Goal: Task Accomplishment & Management: Use online tool/utility

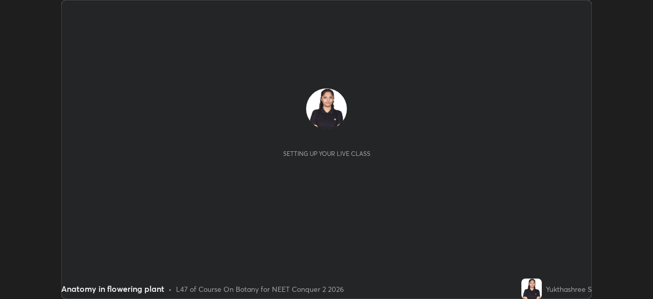
scroll to position [299, 653]
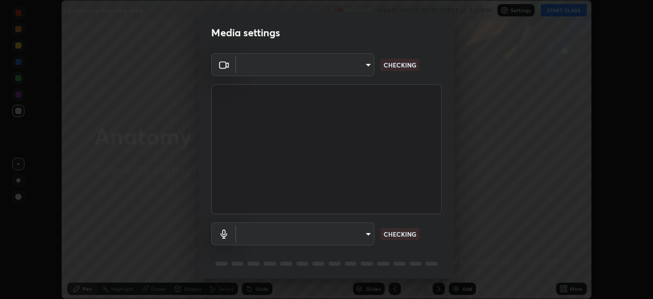
type input "09f294524f3521c037d78ee7cdb71511b6c9344afeed810a356f0d23342d5398"
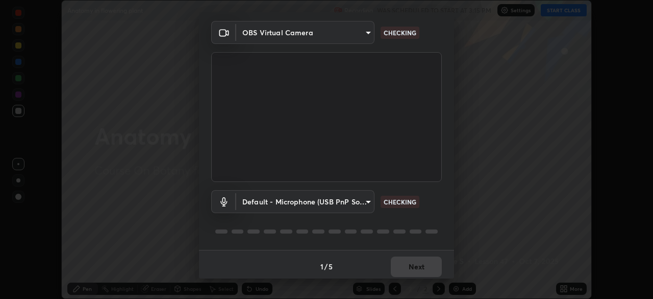
scroll to position [36, 0]
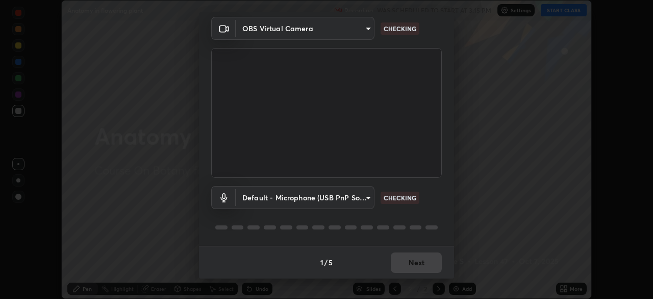
click at [281, 197] on body "Erase all Anatomy in flowering plant Recording WAS SCHEDULED TO START AT 3:15 P…" at bounding box center [326, 149] width 653 height 299
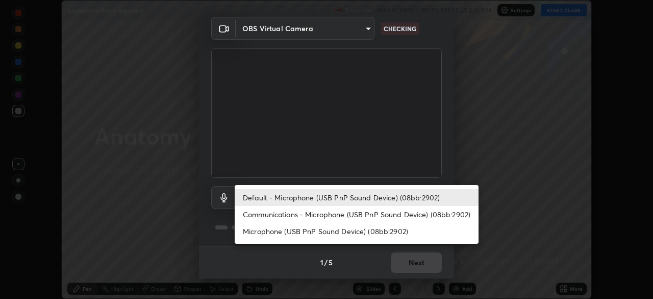
click at [291, 214] on li "Communications - Microphone (USB PnP Sound Device) (08bb:2902)" at bounding box center [357, 214] width 244 height 17
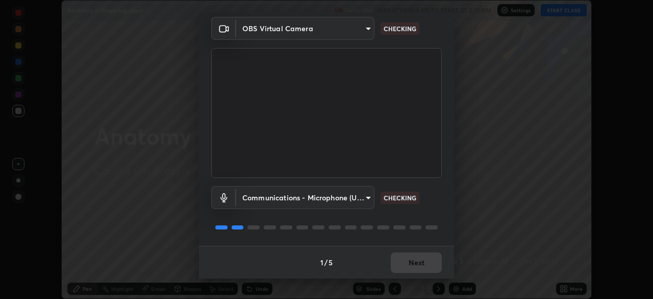
click at [285, 197] on body "Erase all Anatomy in flowering plant Recording WAS SCHEDULED TO START AT 3:15 P…" at bounding box center [326, 149] width 653 height 299
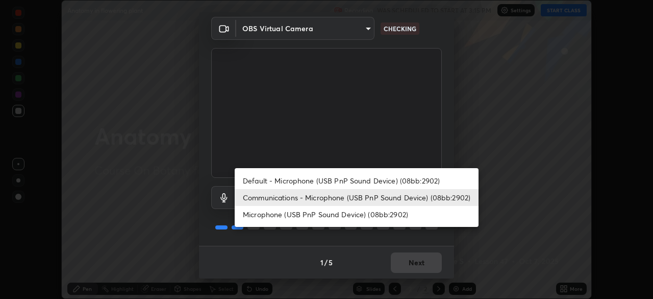
click at [286, 181] on li "Default - Microphone (USB PnP Sound Device) (08bb:2902)" at bounding box center [357, 180] width 244 height 17
type input "default"
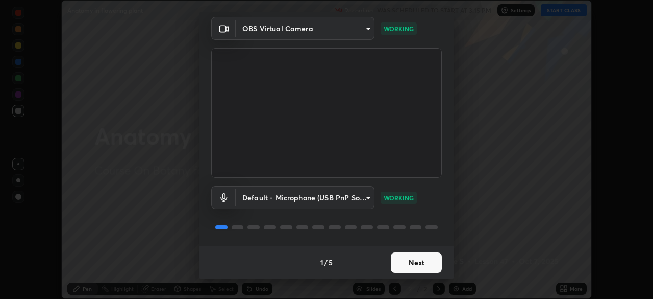
click at [413, 261] on button "Next" at bounding box center [416, 262] width 51 height 20
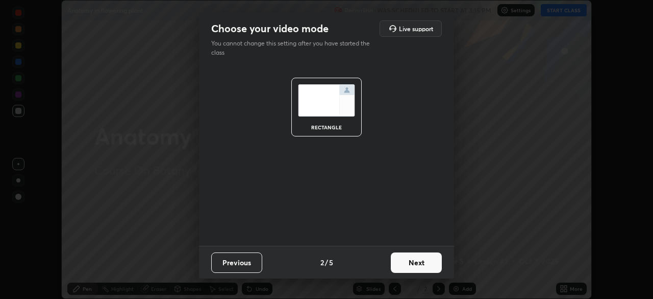
click at [416, 262] on button "Next" at bounding box center [416, 262] width 51 height 20
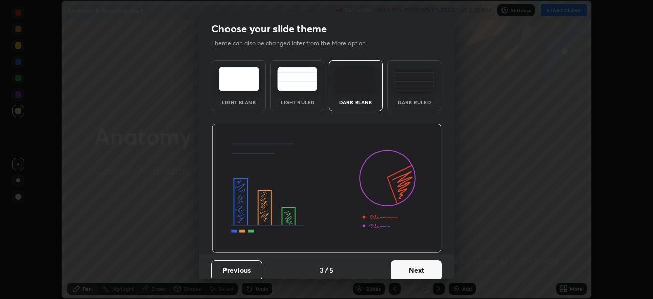
click at [425, 267] on button "Next" at bounding box center [416, 270] width 51 height 20
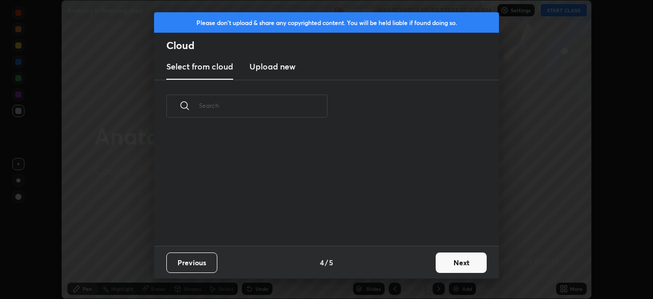
scroll to position [113, 328]
click at [448, 263] on button "Next" at bounding box center [461, 262] width 51 height 20
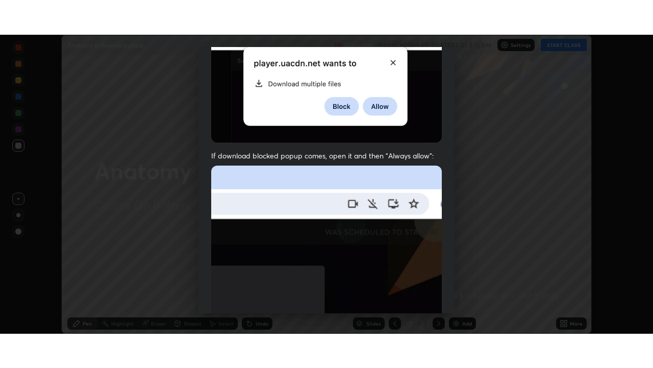
scroll to position [245, 0]
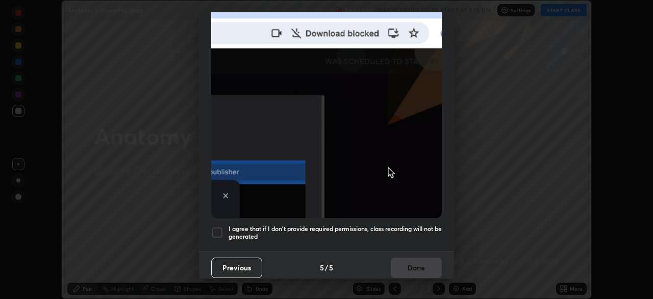
click at [216, 230] on div at bounding box center [217, 232] width 12 height 12
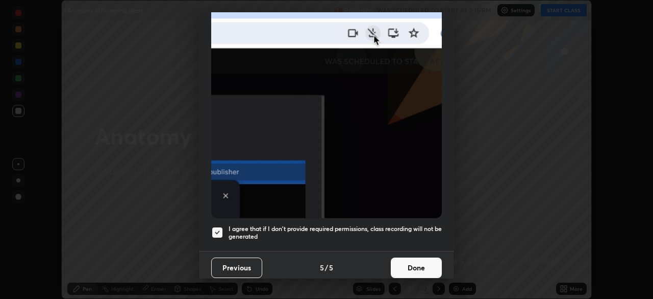
click at [407, 257] on button "Done" at bounding box center [416, 267] width 51 height 20
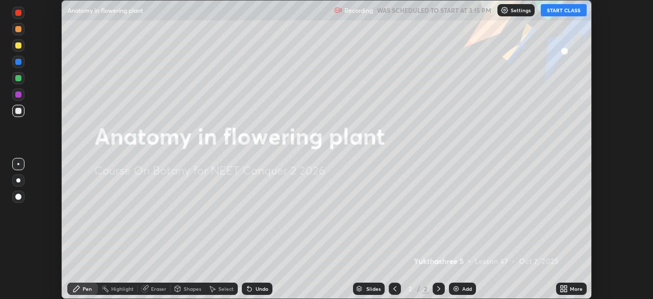
click at [564, 14] on button "START CLASS" at bounding box center [564, 10] width 46 height 12
click at [570, 289] on div "More" at bounding box center [576, 288] width 13 height 5
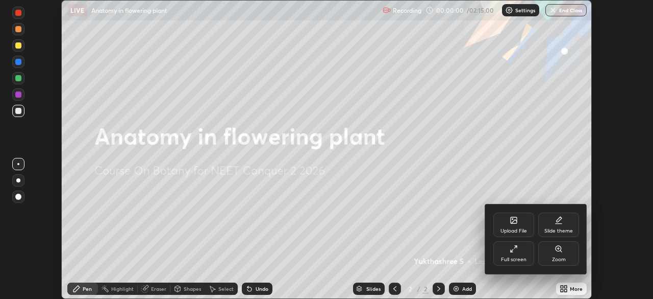
click at [512, 250] on icon at bounding box center [514, 249] width 8 height 8
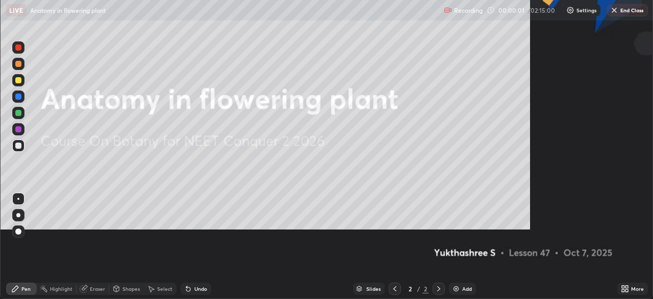
scroll to position [368, 653]
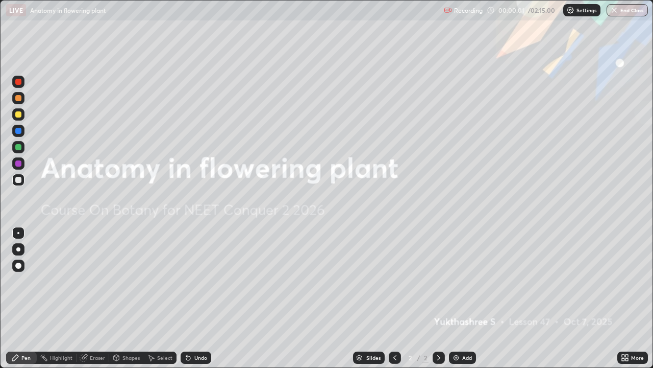
click at [635, 298] on div "More" at bounding box center [637, 357] width 13 height 5
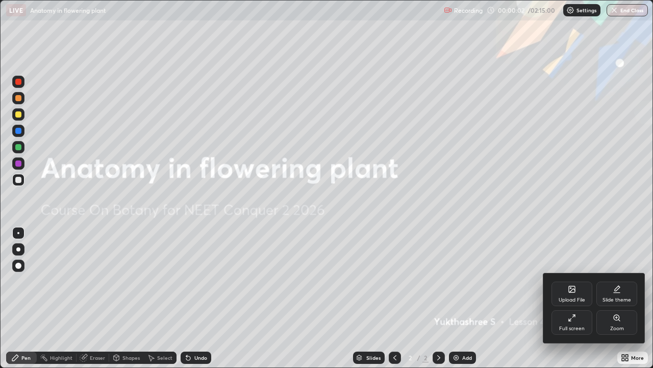
click at [616, 297] on div "Slide theme" at bounding box center [617, 299] width 29 height 5
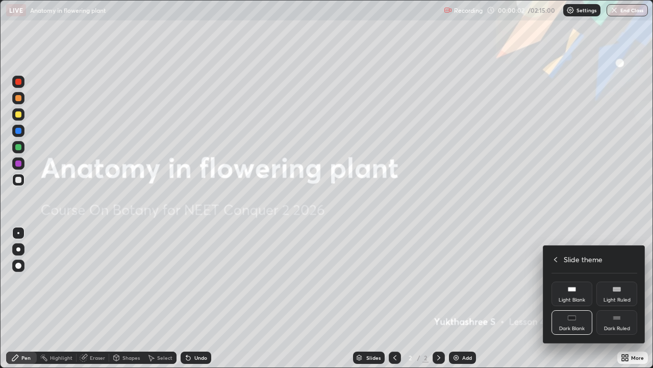
click at [625, 298] on div "Dark Ruled" at bounding box center [617, 328] width 26 height 5
click at [521, 298] on div at bounding box center [326, 184] width 653 height 368
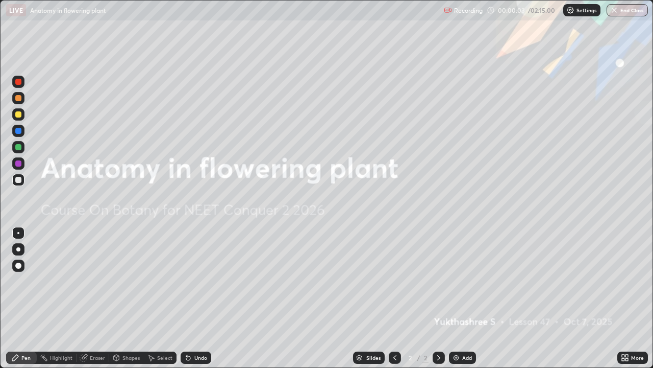
click at [459, 298] on div "Add" at bounding box center [462, 357] width 27 height 12
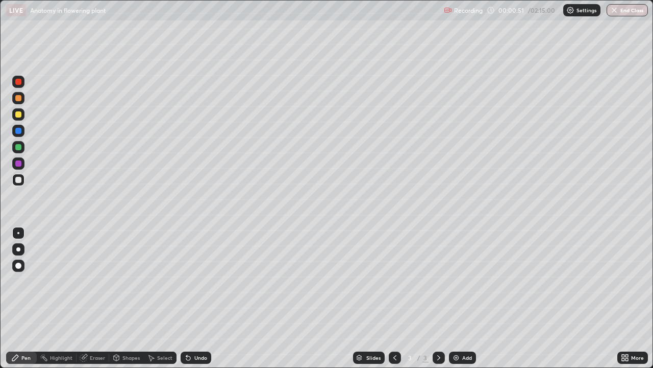
click at [19, 99] on div at bounding box center [18, 98] width 6 height 6
click at [17, 114] on div at bounding box center [18, 114] width 6 height 6
click at [17, 182] on div at bounding box center [18, 180] width 6 height 6
click at [19, 130] on div at bounding box center [18, 131] width 6 height 6
click at [18, 113] on div at bounding box center [18, 114] width 6 height 6
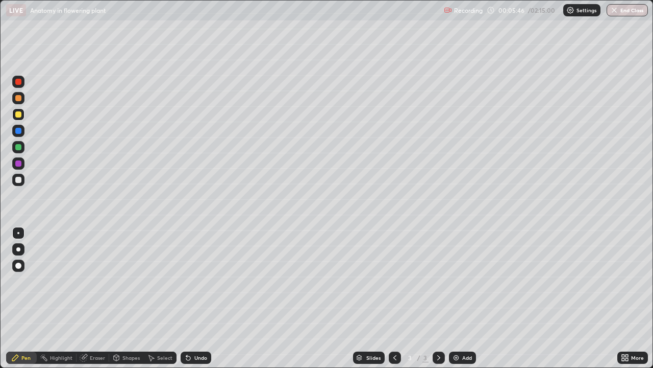
click at [16, 182] on div at bounding box center [18, 180] width 6 height 6
click at [22, 147] on div at bounding box center [18, 147] width 12 height 12
click at [18, 184] on div at bounding box center [18, 180] width 12 height 12
click at [18, 115] on div at bounding box center [18, 114] width 6 height 6
click at [20, 97] on div at bounding box center [18, 98] width 6 height 6
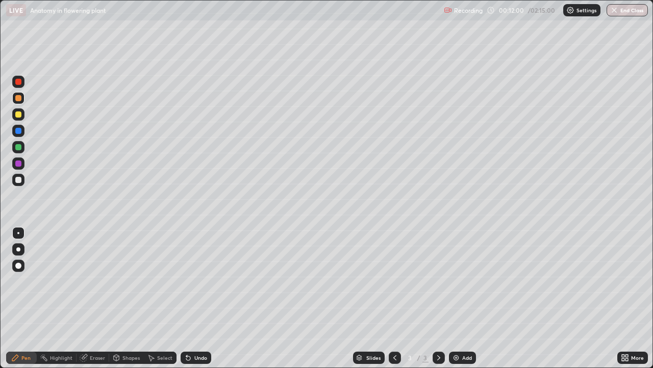
click at [462, 298] on div "Add" at bounding box center [467, 357] width 10 height 5
click at [20, 180] on div at bounding box center [18, 180] width 6 height 6
click at [389, 298] on div at bounding box center [395, 357] width 12 height 12
click at [438, 298] on icon at bounding box center [439, 357] width 8 height 8
click at [19, 97] on div at bounding box center [18, 98] width 6 height 6
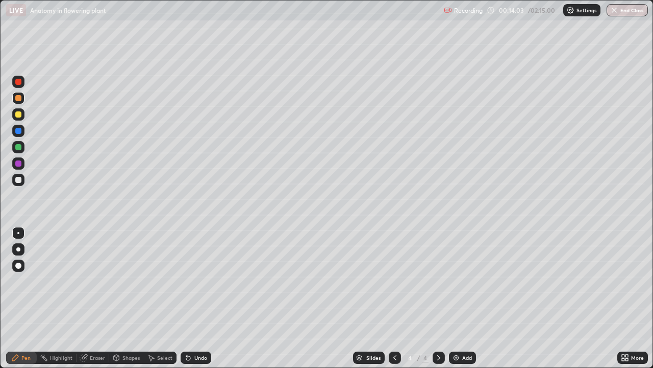
click at [197, 298] on div "Undo" at bounding box center [200, 357] width 13 height 5
click at [200, 298] on div "Undo" at bounding box center [200, 357] width 13 height 5
click at [199, 298] on div "Undo" at bounding box center [200, 357] width 13 height 5
click at [22, 181] on div at bounding box center [18, 180] width 12 height 12
click at [20, 114] on div at bounding box center [18, 114] width 6 height 6
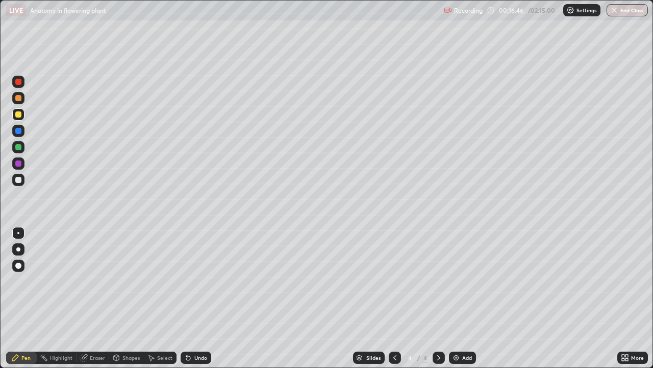
click at [19, 185] on div at bounding box center [18, 180] width 12 height 12
click at [19, 81] on div at bounding box center [18, 82] width 6 height 6
click at [20, 150] on div at bounding box center [18, 147] width 6 height 6
click at [18, 180] on div at bounding box center [18, 180] width 6 height 6
click at [19, 145] on div at bounding box center [18, 147] width 6 height 6
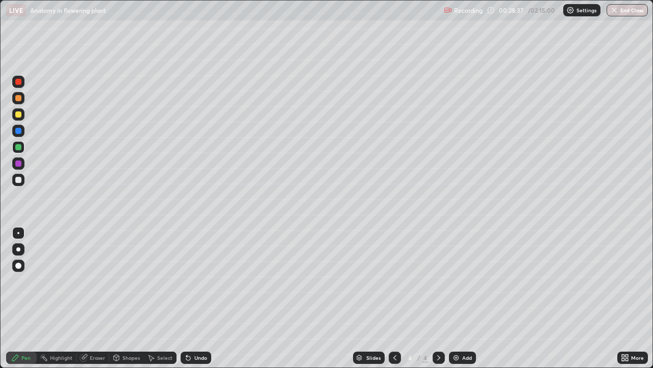
click at [458, 298] on img at bounding box center [456, 357] width 8 height 8
click at [17, 148] on div at bounding box center [18, 147] width 6 height 6
click at [17, 100] on div at bounding box center [18, 98] width 6 height 6
click at [19, 148] on div at bounding box center [18, 147] width 6 height 6
click at [15, 181] on div at bounding box center [18, 180] width 6 height 6
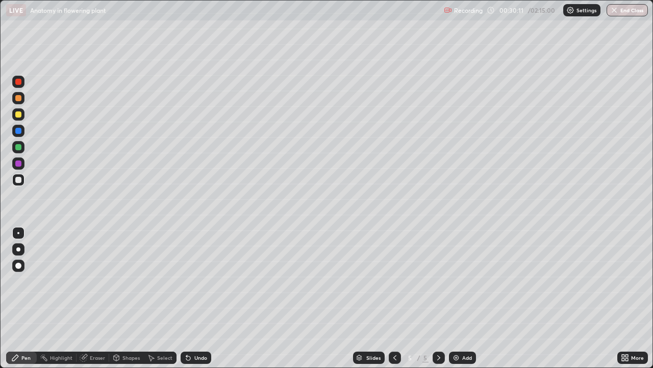
click at [192, 298] on div "Undo" at bounding box center [196, 357] width 31 height 12
click at [194, 298] on div "Undo" at bounding box center [200, 357] width 13 height 5
click at [23, 149] on div at bounding box center [18, 147] width 12 height 12
click at [18, 180] on div at bounding box center [18, 180] width 6 height 6
click at [21, 145] on div at bounding box center [18, 147] width 6 height 6
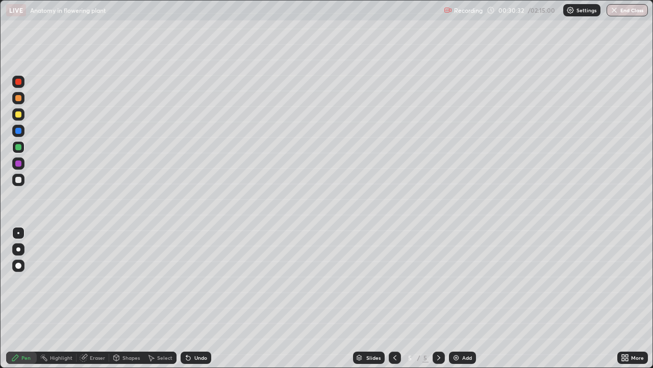
click at [18, 81] on div at bounding box center [18, 82] width 6 height 6
click at [23, 178] on div at bounding box center [18, 180] width 12 height 12
click at [17, 180] on div at bounding box center [18, 180] width 6 height 6
click at [21, 146] on div at bounding box center [18, 147] width 6 height 6
click at [16, 177] on div at bounding box center [18, 180] width 6 height 6
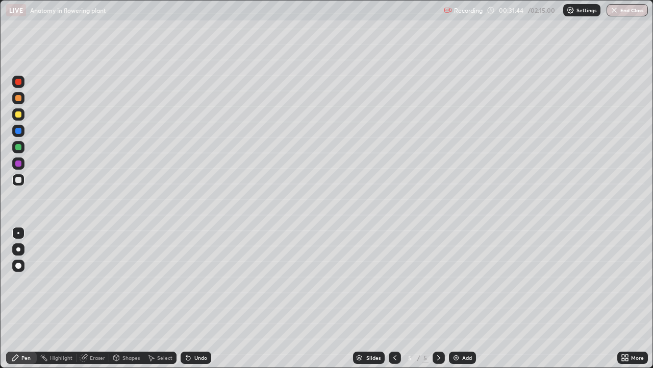
click at [20, 81] on div at bounding box center [18, 82] width 6 height 6
click at [23, 117] on div at bounding box center [18, 114] width 12 height 12
click at [20, 178] on div at bounding box center [18, 180] width 6 height 6
click at [466, 298] on div "Add" at bounding box center [467, 357] width 10 height 5
click at [23, 108] on div at bounding box center [18, 114] width 12 height 16
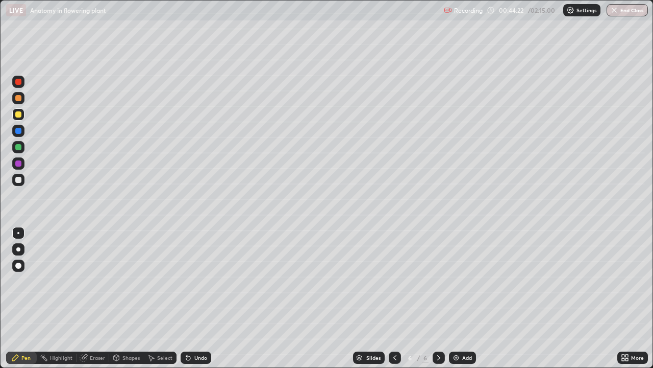
click at [394, 298] on icon at bounding box center [395, 357] width 8 height 8
click at [17, 182] on div at bounding box center [18, 180] width 6 height 6
click at [459, 298] on img at bounding box center [456, 357] width 8 height 8
click at [15, 146] on div at bounding box center [18, 147] width 6 height 6
click at [197, 298] on div "Undo" at bounding box center [200, 357] width 13 height 5
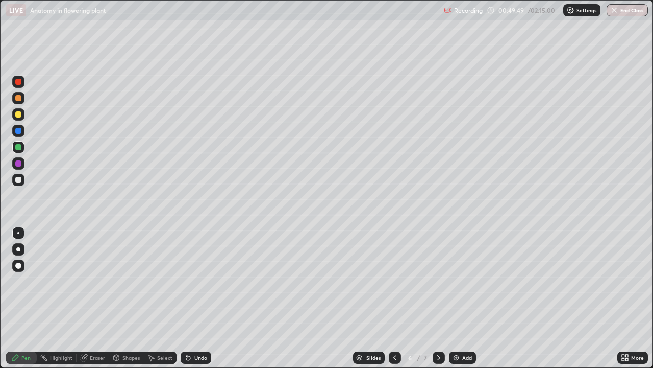
click at [198, 298] on div "Undo" at bounding box center [200, 357] width 13 height 5
click at [199, 298] on div "Undo" at bounding box center [196, 357] width 31 height 12
click at [199, 298] on div "Undo" at bounding box center [200, 357] width 13 height 5
click at [198, 298] on div "Undo" at bounding box center [196, 357] width 31 height 12
click at [19, 180] on div at bounding box center [18, 180] width 6 height 6
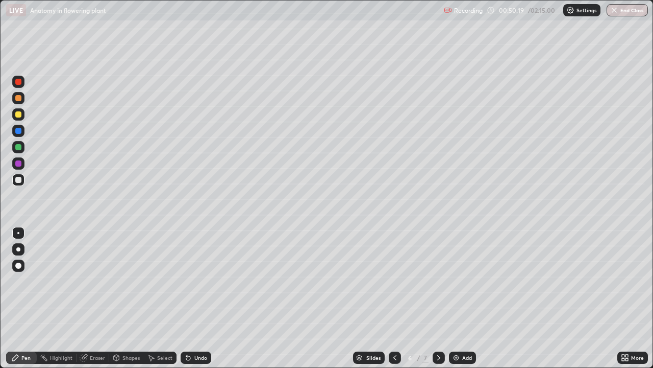
click at [19, 147] on div at bounding box center [18, 147] width 6 height 6
click at [20, 163] on div at bounding box center [18, 163] width 6 height 6
click at [18, 112] on div at bounding box center [18, 114] width 6 height 6
click at [17, 97] on div at bounding box center [18, 98] width 6 height 6
click at [22, 119] on div at bounding box center [18, 114] width 12 height 12
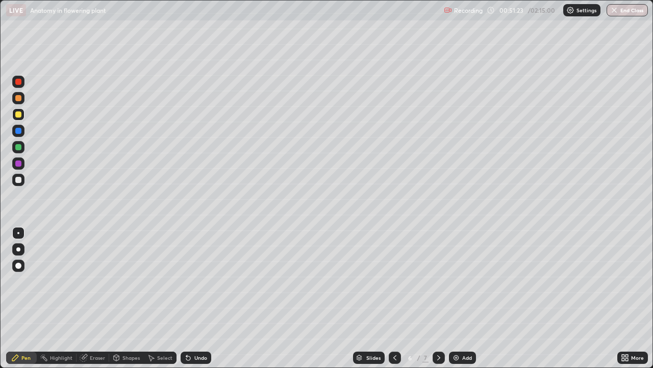
click at [19, 151] on div at bounding box center [18, 147] width 12 height 12
click at [198, 298] on div "Undo" at bounding box center [196, 357] width 31 height 12
click at [202, 298] on div "Undo" at bounding box center [200, 357] width 13 height 5
click at [200, 298] on div "Undo" at bounding box center [200, 357] width 13 height 5
click at [20, 263] on div at bounding box center [18, 265] width 12 height 12
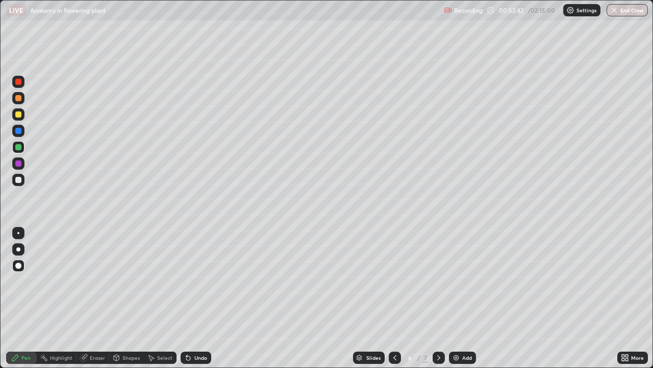
click at [18, 233] on div at bounding box center [18, 233] width 2 height 2
click at [21, 182] on div at bounding box center [18, 180] width 12 height 12
click at [126, 298] on div "Shapes" at bounding box center [126, 357] width 35 height 12
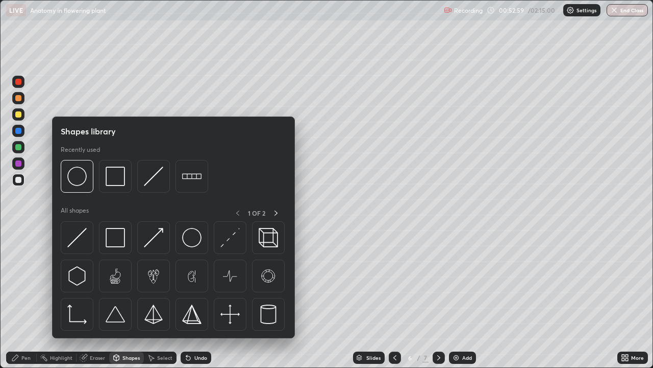
click at [157, 298] on div "Select" at bounding box center [164, 357] width 15 height 5
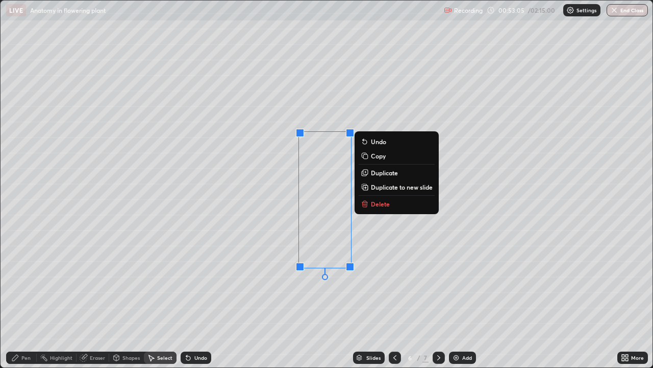
click at [255, 298] on div "0 ° Undo Copy Duplicate Duplicate to new slide Delete" at bounding box center [327, 184] width 652 height 367
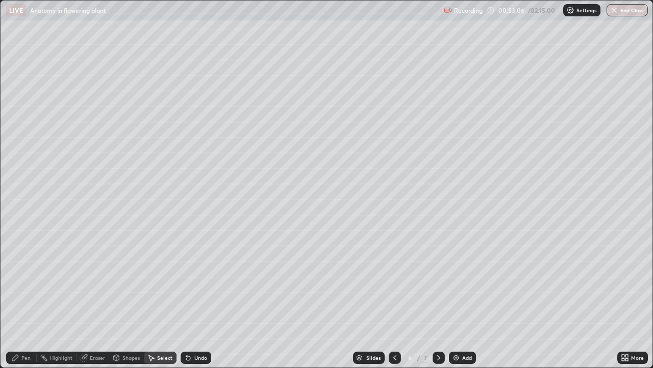
click at [8, 298] on div "Pen" at bounding box center [21, 357] width 31 height 20
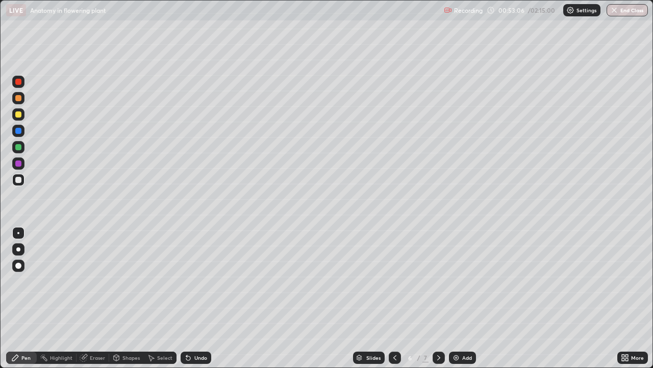
click at [19, 147] on div at bounding box center [18, 147] width 6 height 6
click at [17, 250] on div at bounding box center [18, 249] width 4 height 4
click at [20, 181] on div at bounding box center [18, 180] width 6 height 6
click at [20, 114] on div at bounding box center [18, 114] width 6 height 6
click at [19, 267] on div at bounding box center [18, 265] width 6 height 6
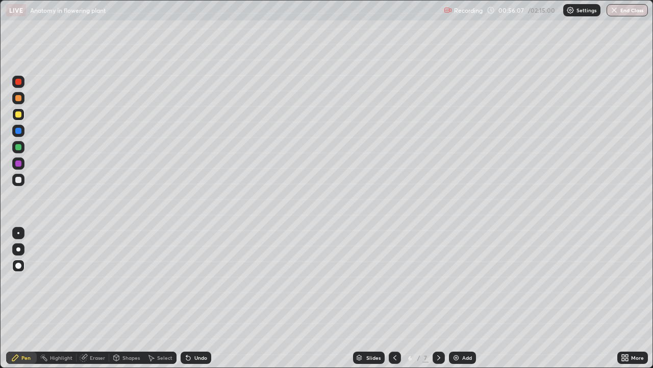
click at [18, 233] on div at bounding box center [18, 233] width 2 height 2
click at [18, 147] on div at bounding box center [18, 147] width 6 height 6
click at [20, 77] on div at bounding box center [18, 82] width 12 height 12
click at [18, 148] on div at bounding box center [18, 147] width 6 height 6
click at [627, 298] on icon at bounding box center [627, 359] width 3 height 3
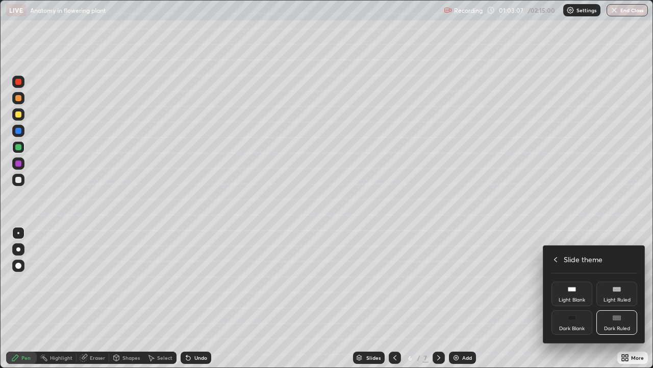
click at [556, 258] on icon at bounding box center [556, 259] width 8 height 8
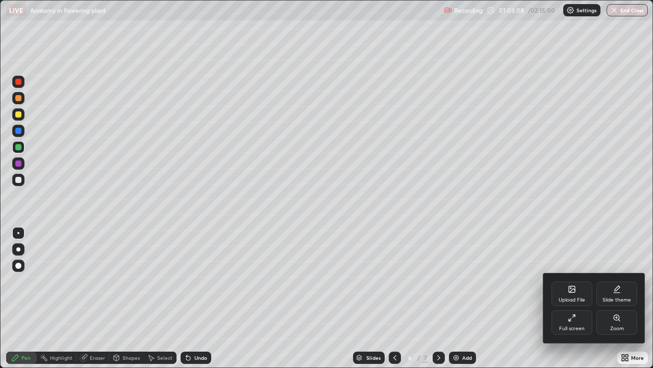
click at [567, 298] on div "Full screen" at bounding box center [572, 322] width 41 height 25
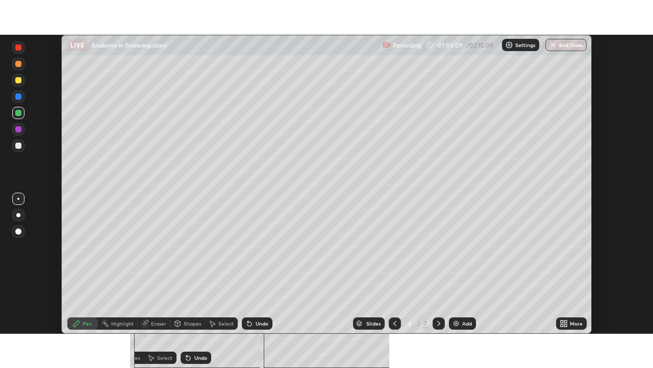
scroll to position [50747, 50392]
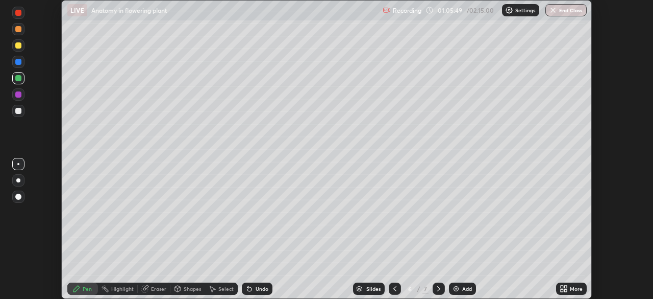
click at [577, 286] on div "More" at bounding box center [576, 288] width 13 height 5
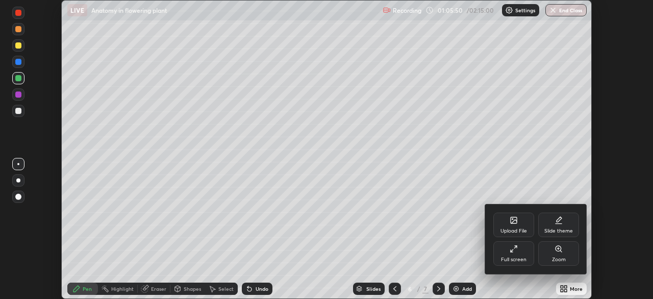
click at [516, 257] on div "Full screen" at bounding box center [514, 259] width 26 height 5
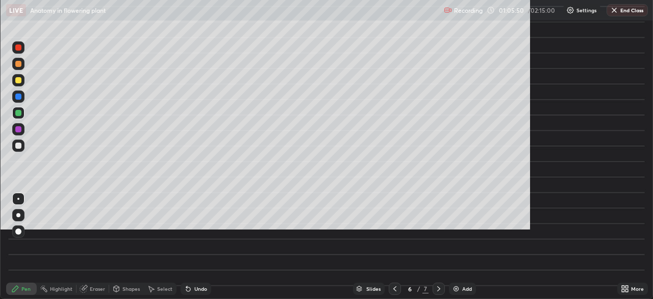
scroll to position [368, 653]
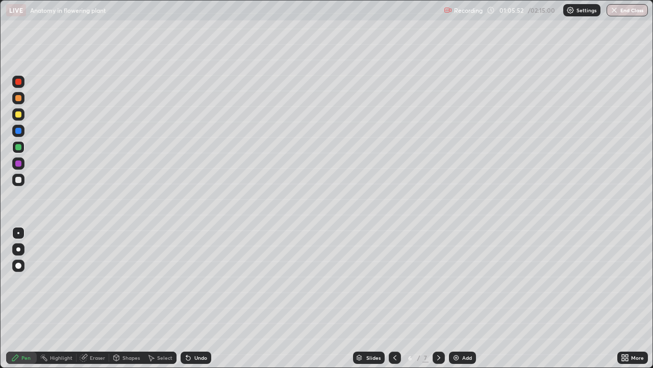
click at [88, 298] on div "Eraser" at bounding box center [93, 357] width 33 height 12
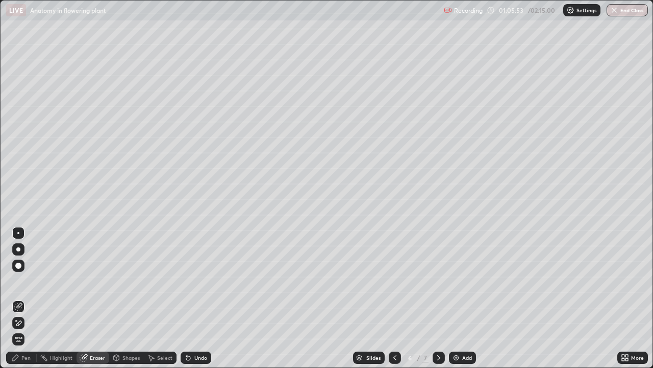
click at [18, 298] on icon at bounding box center [18, 323] width 8 height 9
click at [23, 298] on div "Pen" at bounding box center [25, 357] width 9 height 5
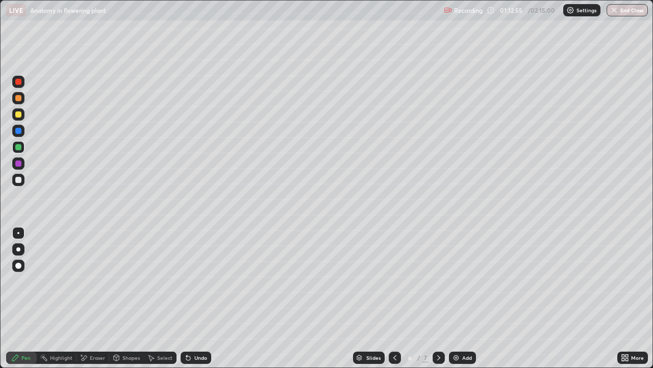
click at [17, 99] on div at bounding box center [18, 98] width 6 height 6
click at [20, 182] on div at bounding box center [18, 180] width 6 height 6
click at [19, 82] on div at bounding box center [18, 82] width 6 height 6
click at [18, 148] on div at bounding box center [18, 147] width 6 height 6
click at [197, 298] on div "Undo" at bounding box center [200, 357] width 13 height 5
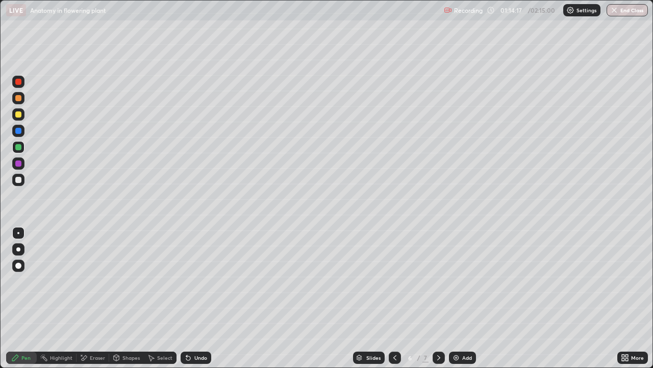
click at [22, 180] on div at bounding box center [18, 180] width 12 height 12
click at [23, 115] on div at bounding box center [18, 114] width 12 height 12
click at [20, 147] on div at bounding box center [18, 147] width 6 height 6
click at [462, 298] on div "Add" at bounding box center [467, 357] width 10 height 5
click at [19, 180] on div at bounding box center [18, 180] width 6 height 6
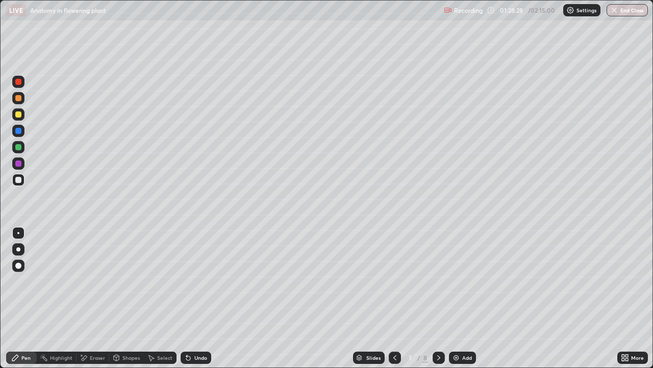
click at [20, 147] on div at bounding box center [18, 147] width 6 height 6
click at [197, 298] on div "Undo" at bounding box center [196, 357] width 31 height 12
click at [199, 298] on div "Undo" at bounding box center [200, 357] width 13 height 5
click at [205, 298] on div "Undo" at bounding box center [196, 357] width 31 height 12
click at [199, 298] on div "Undo" at bounding box center [200, 357] width 13 height 5
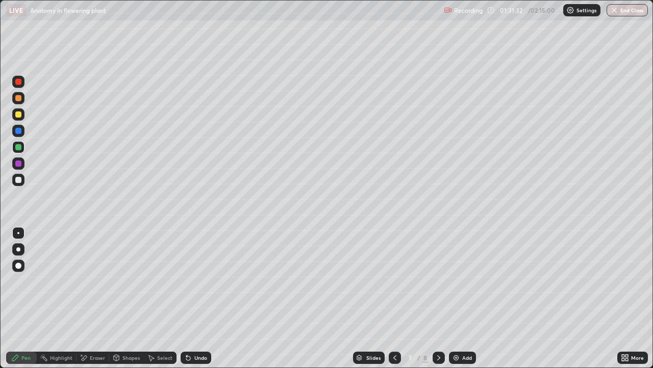
click at [198, 298] on div "Undo" at bounding box center [196, 357] width 31 height 12
click at [198, 298] on div "Undo" at bounding box center [200, 357] width 13 height 5
click at [195, 298] on div "Undo" at bounding box center [200, 357] width 13 height 5
click at [198, 298] on div "Undo" at bounding box center [200, 357] width 13 height 5
click at [187, 298] on icon at bounding box center [188, 358] width 4 height 4
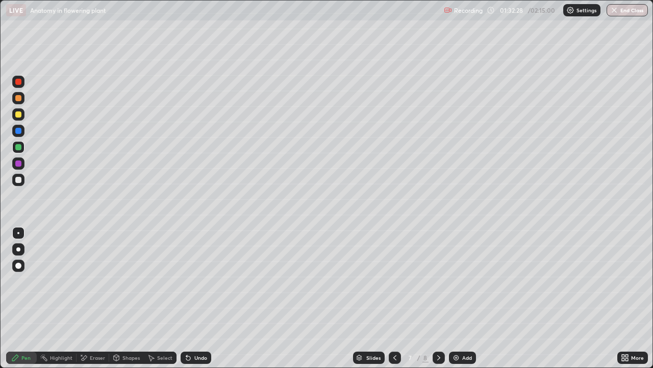
click at [200, 298] on div "Undo" at bounding box center [196, 357] width 31 height 12
click at [16, 181] on div at bounding box center [18, 180] width 6 height 6
click at [17, 151] on div at bounding box center [18, 147] width 12 height 12
click at [16, 181] on div at bounding box center [18, 180] width 6 height 6
click at [23, 151] on div at bounding box center [18, 147] width 12 height 12
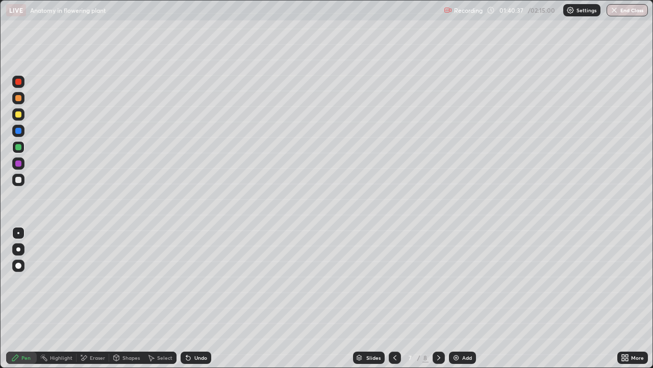
click at [433, 298] on div at bounding box center [439, 357] width 12 height 12
click at [461, 298] on div "Add" at bounding box center [462, 357] width 27 height 12
click at [19, 177] on div at bounding box center [18, 180] width 6 height 6
click at [14, 148] on div at bounding box center [18, 147] width 12 height 12
click at [18, 178] on div at bounding box center [18, 180] width 6 height 6
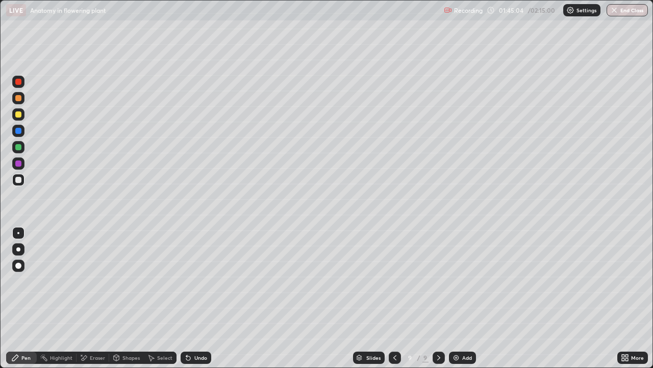
click at [18, 146] on div at bounding box center [18, 147] width 6 height 6
click at [19, 177] on div at bounding box center [18, 180] width 6 height 6
click at [198, 298] on div "Undo" at bounding box center [200, 357] width 13 height 5
click at [17, 148] on div at bounding box center [18, 147] width 6 height 6
click at [628, 298] on icon at bounding box center [627, 355] width 3 height 3
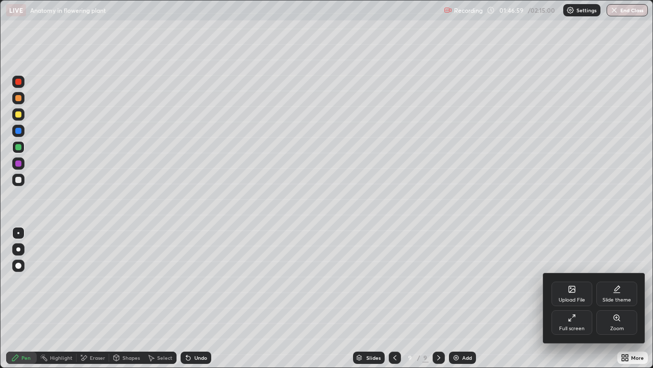
click at [576, 298] on div "Full screen" at bounding box center [572, 322] width 41 height 25
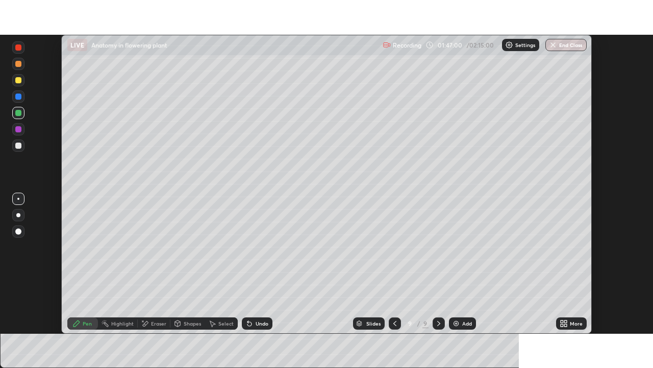
scroll to position [50747, 50392]
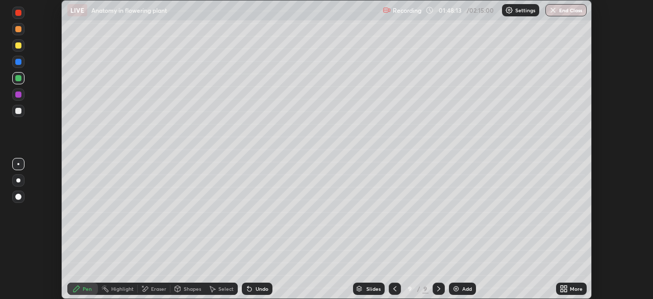
click at [570, 286] on div "More" at bounding box center [571, 288] width 31 height 12
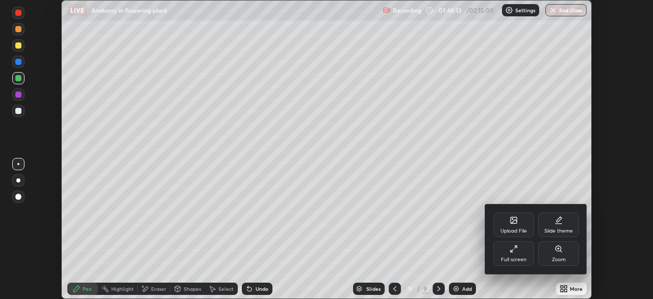
click at [518, 257] on div "Full screen" at bounding box center [514, 259] width 26 height 5
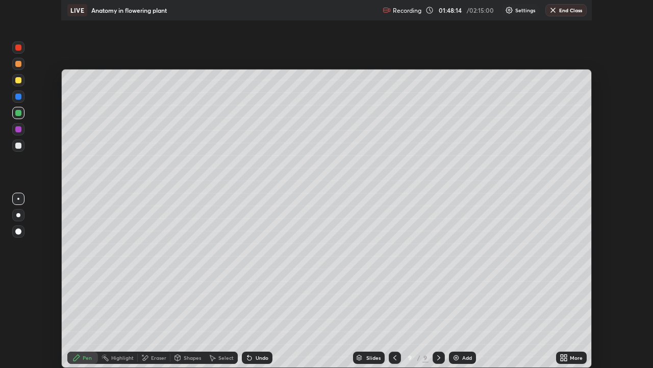
scroll to position [368, 653]
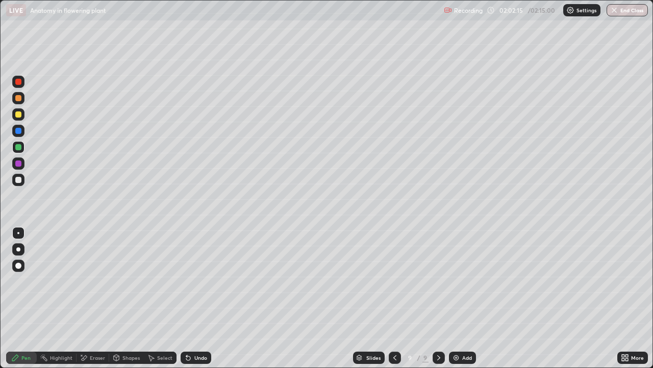
click at [628, 8] on button "End Class" at bounding box center [627, 10] width 41 height 12
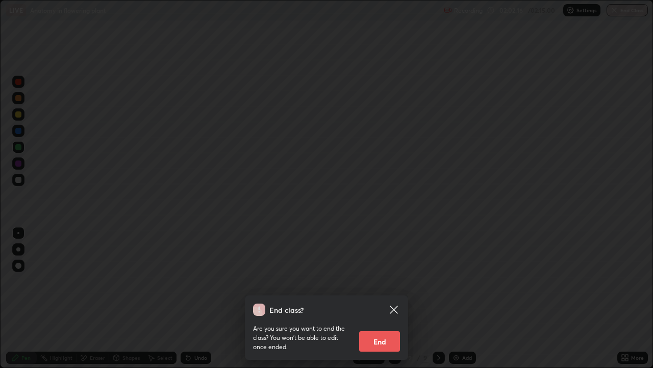
click at [385, 298] on button "End" at bounding box center [379, 341] width 41 height 20
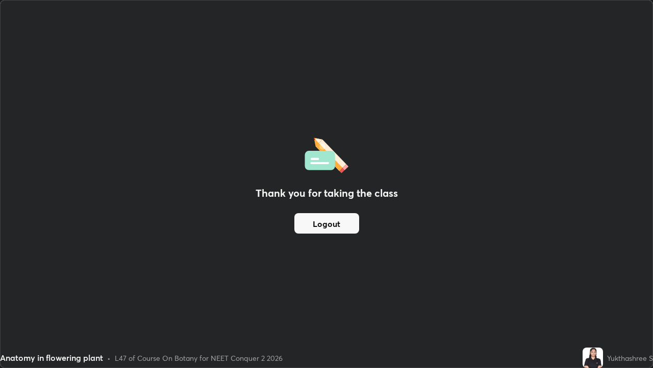
click at [335, 224] on button "Logout" at bounding box center [327, 223] width 65 height 20
